Goal: Task Accomplishment & Management: Use online tool/utility

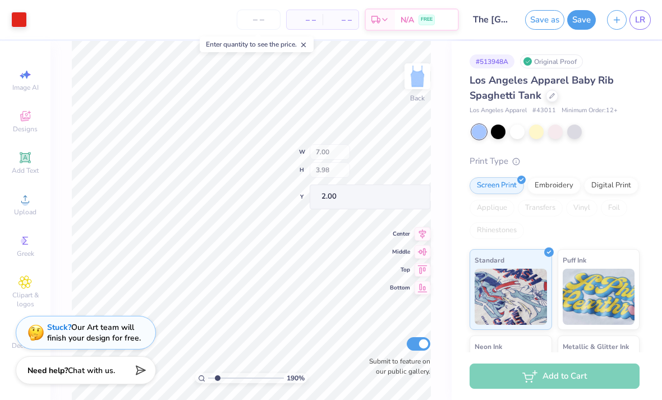
type input "1.89537287466273"
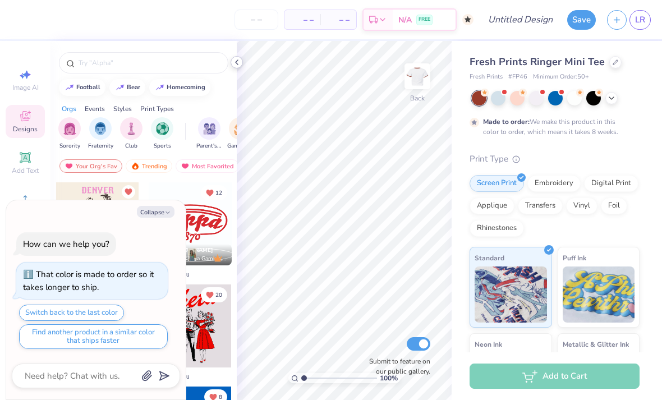
click at [236, 65] on icon at bounding box center [236, 62] width 9 height 9
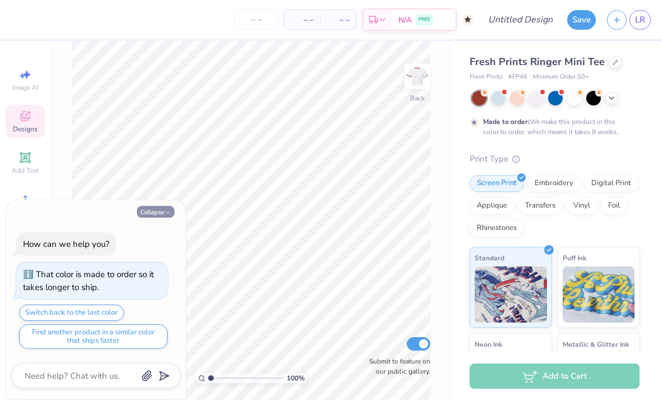
click at [167, 216] on icon "button" at bounding box center [167, 212] width 7 height 7
type textarea "x"
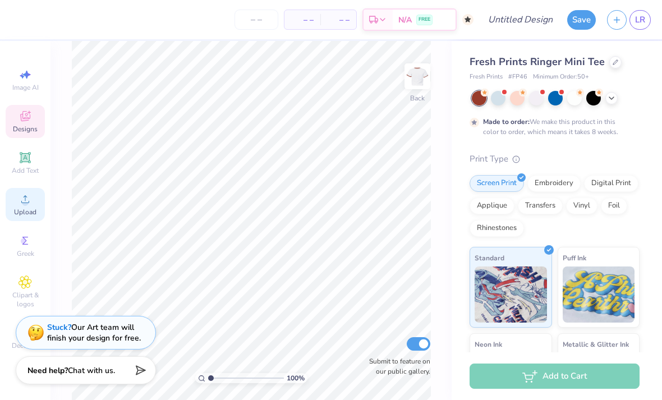
click at [30, 215] on span "Upload" at bounding box center [25, 212] width 22 height 9
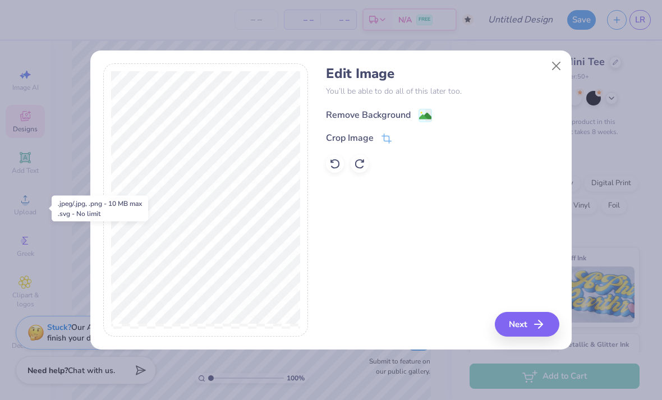
click at [416, 113] on div "Remove Background" at bounding box center [379, 115] width 106 height 14
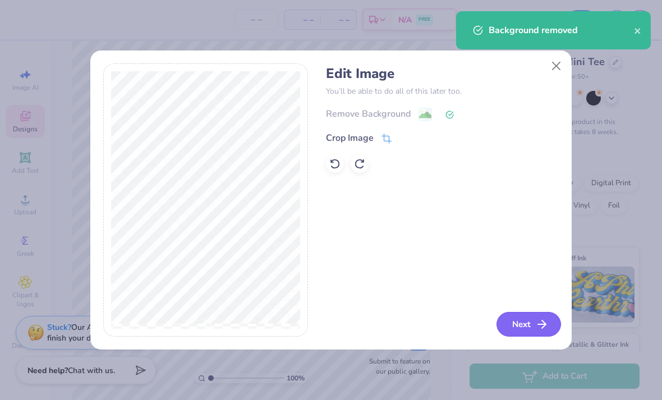
click at [542, 319] on icon "button" at bounding box center [541, 324] width 13 height 13
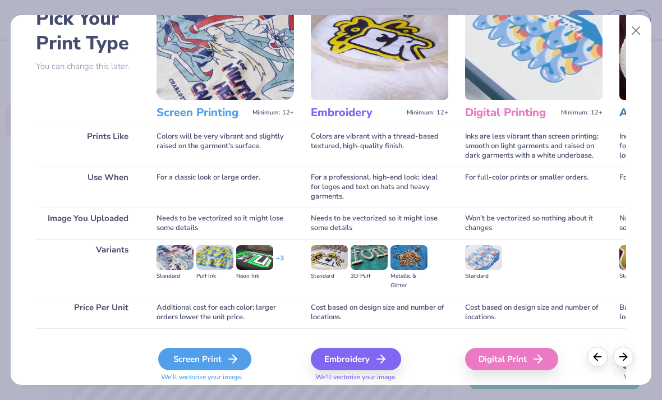
click at [222, 362] on div "Screen Print" at bounding box center [204, 359] width 93 height 22
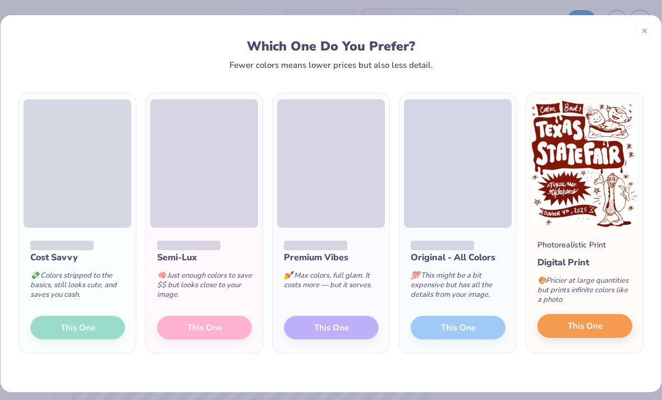
click at [610, 332] on button "This One" at bounding box center [585, 326] width 95 height 24
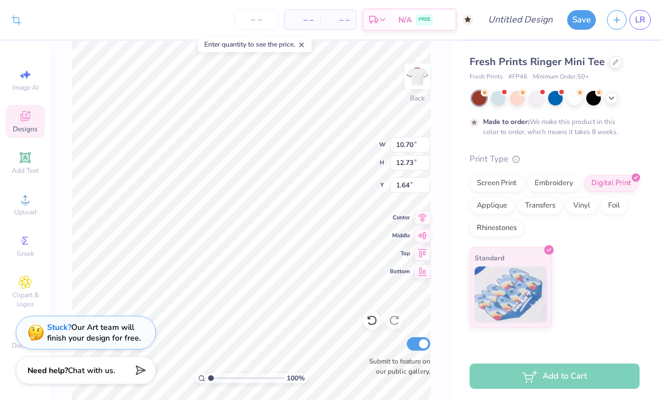
type input "9.14"
type input "10.86"
type input "1.85"
click at [504, 100] on div at bounding box center [498, 97] width 15 height 15
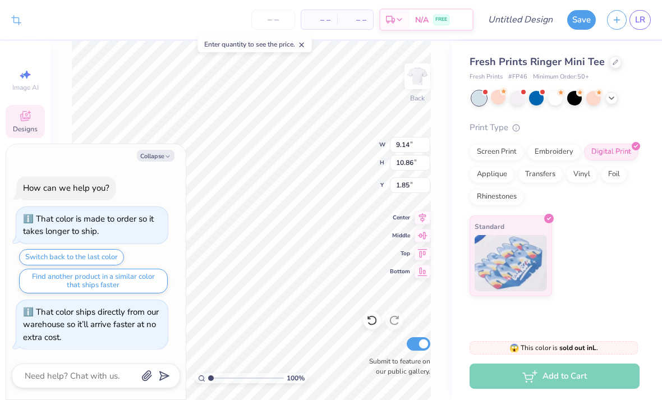
scroll to position [231, 0]
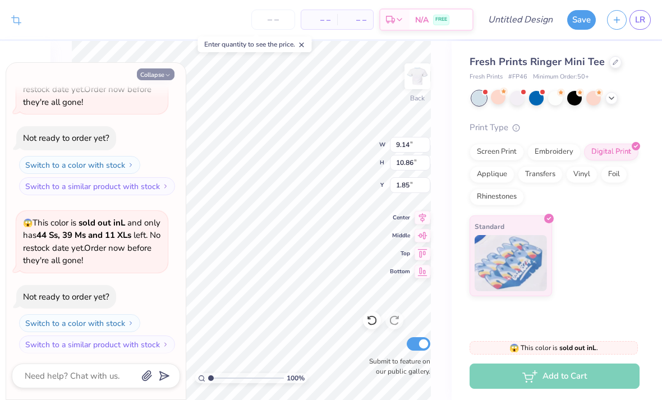
click at [162, 72] on button "Collapse" at bounding box center [156, 74] width 38 height 12
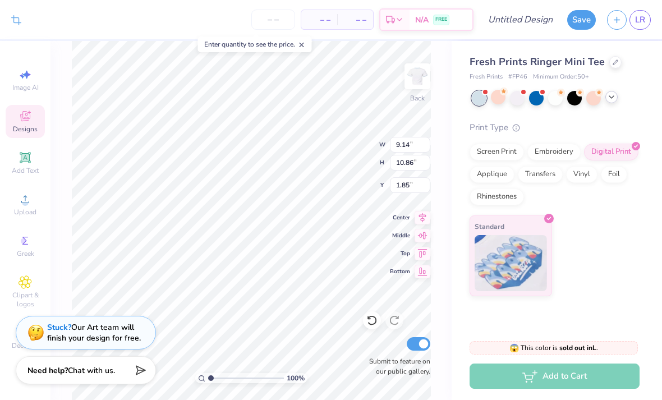
click at [616, 95] on icon at bounding box center [611, 97] width 9 height 9
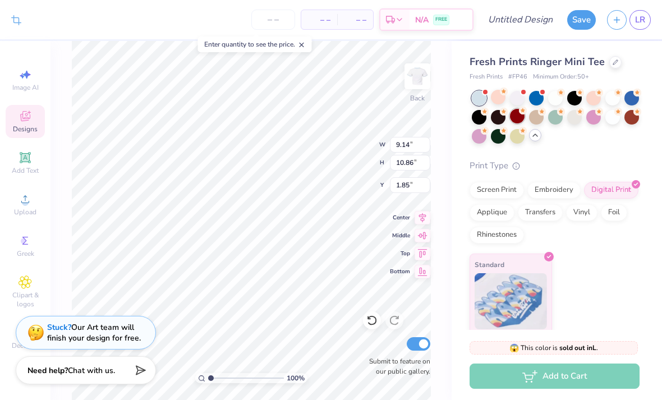
click at [519, 118] on div at bounding box center [517, 116] width 15 height 15
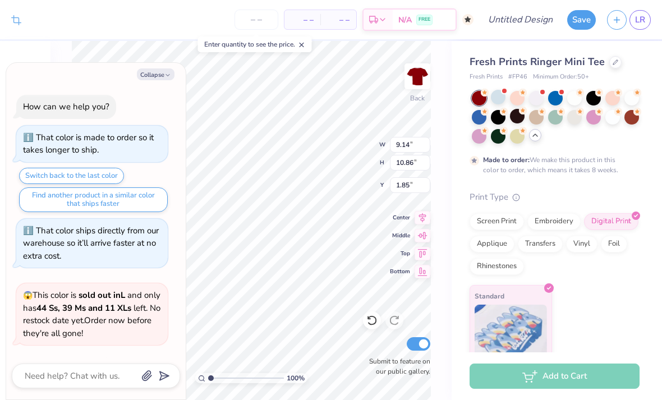
scroll to position [324, 0]
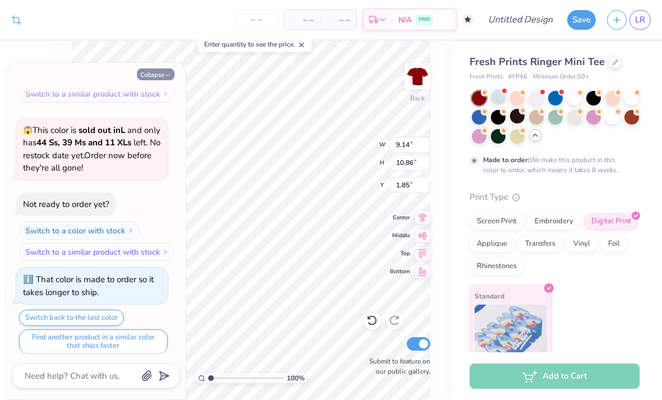
click at [164, 72] on icon "button" at bounding box center [167, 75] width 7 height 7
type textarea "x"
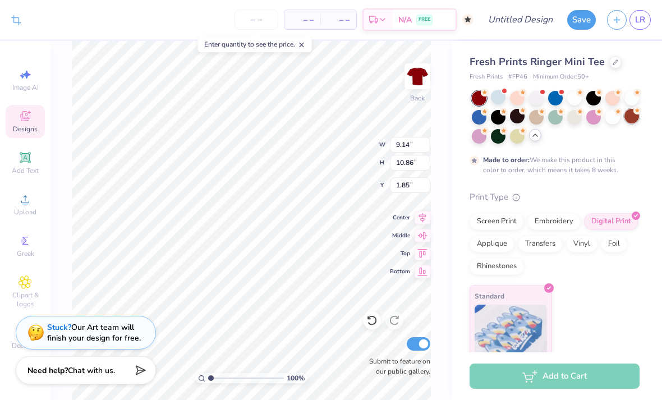
click at [632, 118] on div at bounding box center [632, 116] width 15 height 15
type input "2.57"
click at [501, 97] on div at bounding box center [498, 97] width 15 height 15
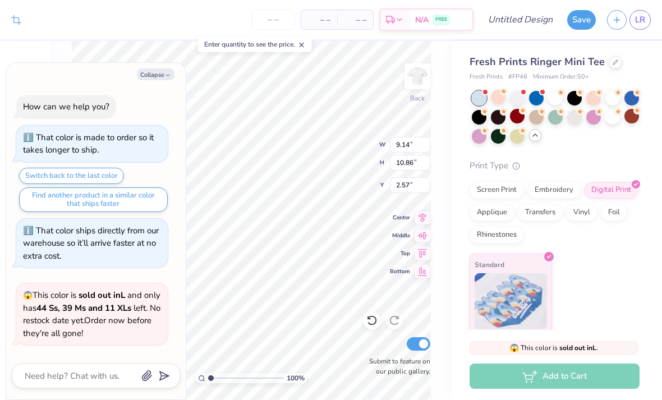
scroll to position [536, 0]
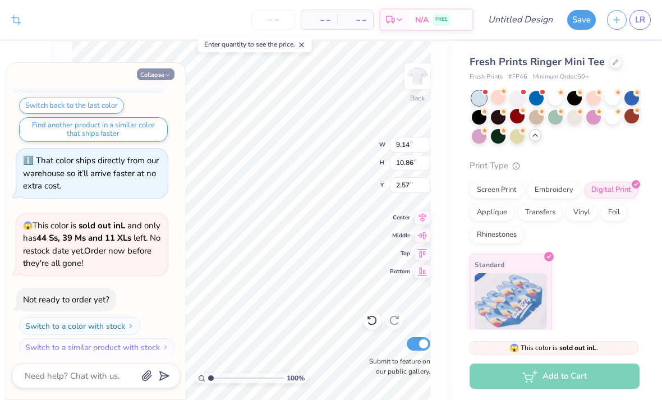
click at [166, 79] on icon "button" at bounding box center [167, 75] width 7 height 7
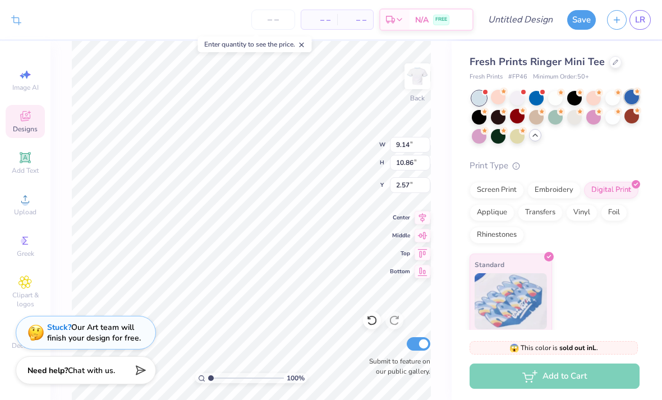
click at [633, 98] on div at bounding box center [632, 97] width 15 height 15
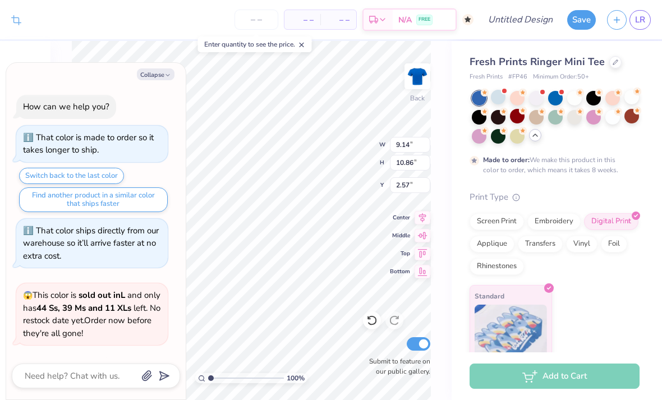
scroll to position [629, 0]
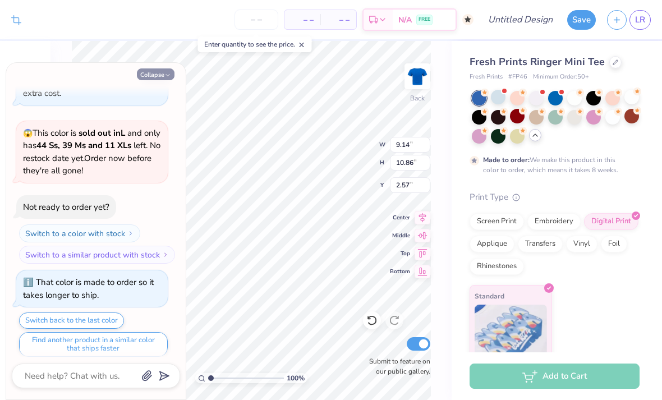
click at [152, 76] on button "Collapse" at bounding box center [156, 74] width 38 height 12
type textarea "x"
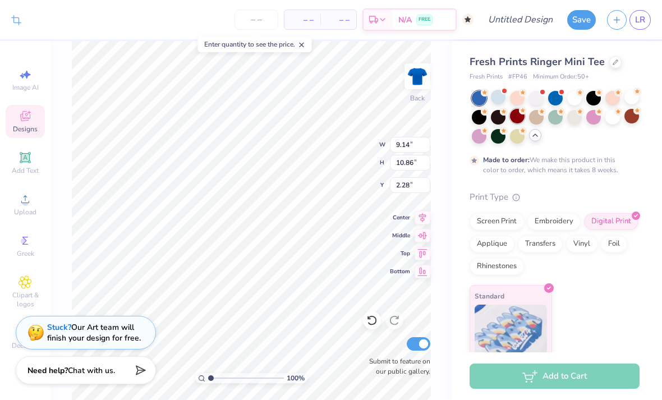
click at [519, 118] on div at bounding box center [517, 116] width 15 height 15
click at [638, 118] on div at bounding box center [632, 116] width 15 height 15
type input "1.99"
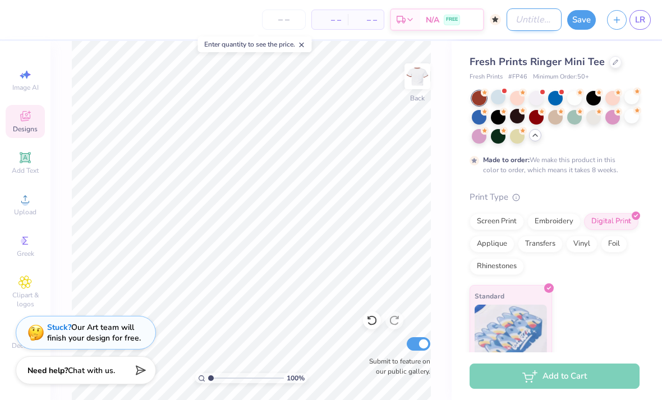
click at [539, 21] on input "Design Title" at bounding box center [534, 19] width 55 height 22
type input "State Fair Ringer Tee"
click at [587, 23] on button "Save" at bounding box center [581, 18] width 29 height 20
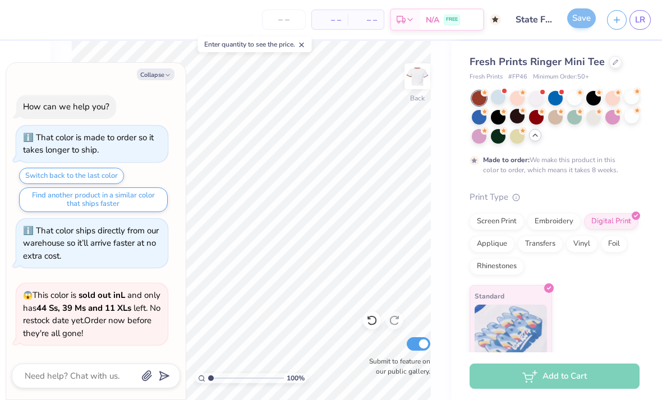
type textarea "x"
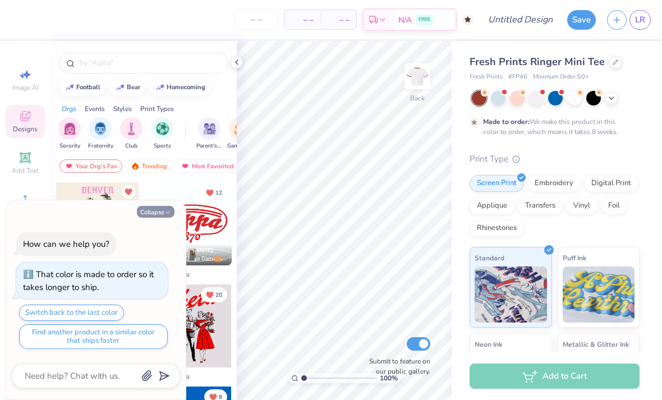
click at [167, 218] on button "Collapse" at bounding box center [156, 212] width 38 height 12
type textarea "x"
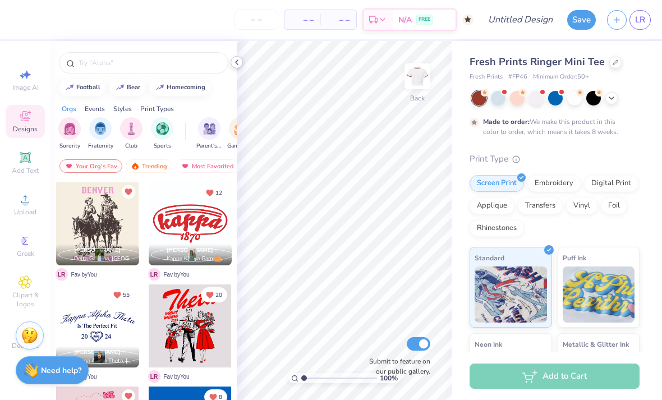
click at [239, 65] on icon at bounding box center [236, 62] width 9 height 9
